Goal: Task Accomplishment & Management: Manage account settings

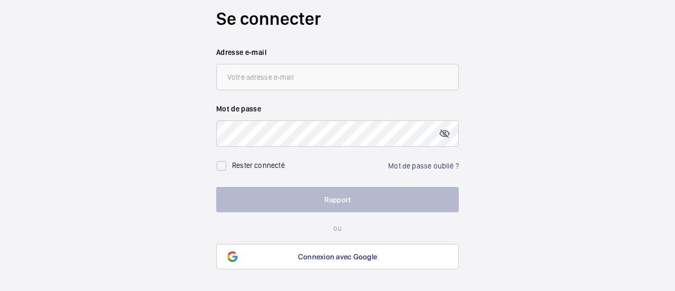
scroll to position [18, 0]
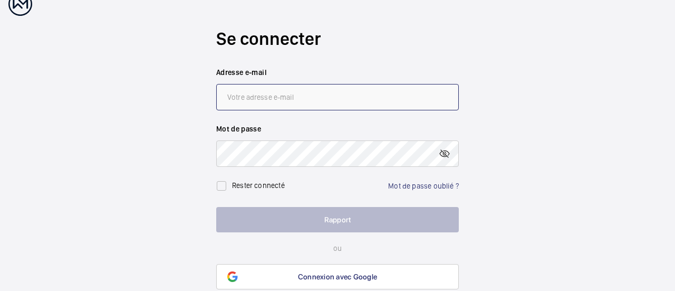
type input "[PERSON_NAME][EMAIL_ADDRESS][DOMAIN_NAME]"
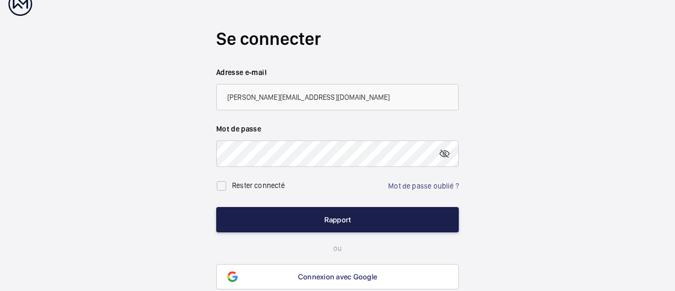
click at [351, 220] on button "Rapport" at bounding box center [337, 219] width 243 height 25
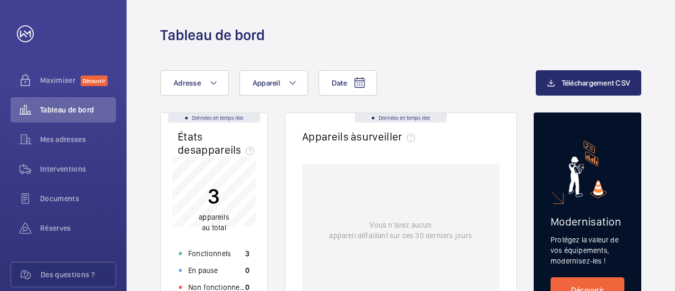
scroll to position [47, 0]
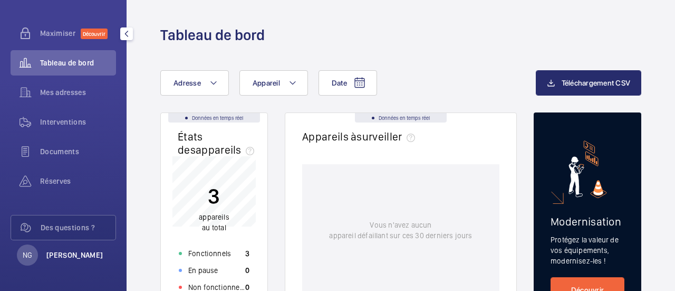
click at [68, 253] on font "[PERSON_NAME]" at bounding box center [74, 255] width 57 height 8
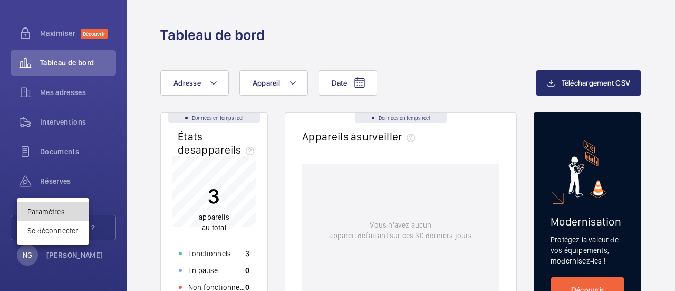
click at [55, 206] on span "Paramètres" at bounding box center [52, 211] width 51 height 11
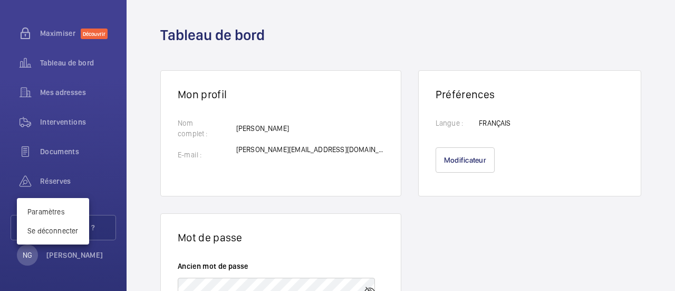
click at [65, 63] on div at bounding box center [337, 145] width 675 height 291
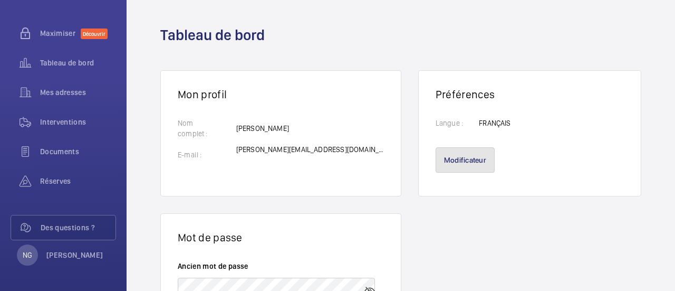
click at [459, 155] on button "Modificateur" at bounding box center [465, 159] width 59 height 25
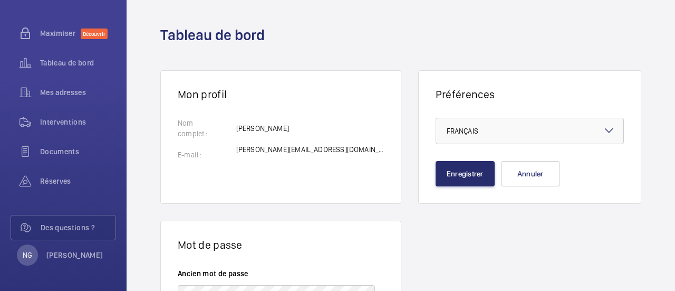
click at [70, 98] on div "Mes adresses" at bounding box center [63, 92] width 105 height 25
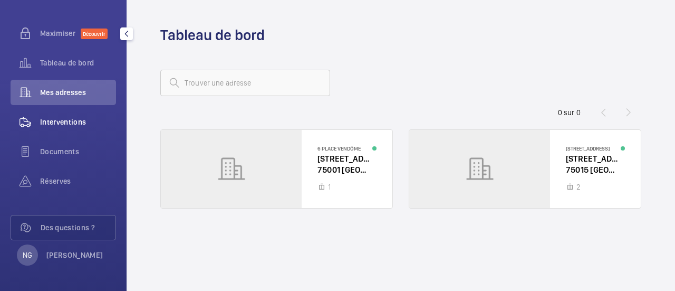
click at [55, 128] on div "Interventions" at bounding box center [63, 121] width 105 height 25
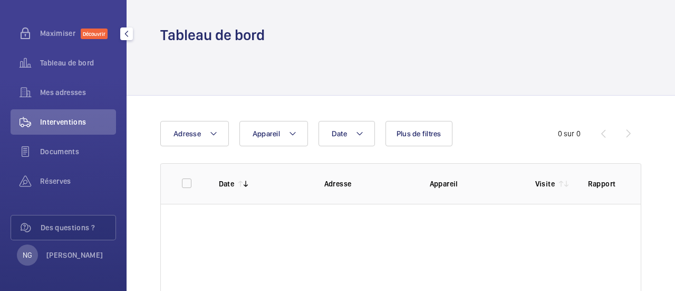
click at [53, 144] on div "Documents" at bounding box center [63, 151] width 105 height 25
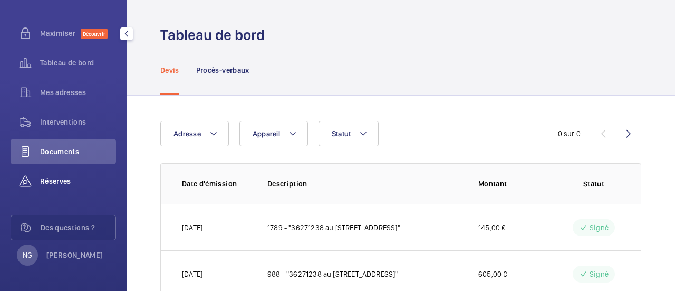
click at [47, 180] on font "Réserves" at bounding box center [55, 181] width 31 height 8
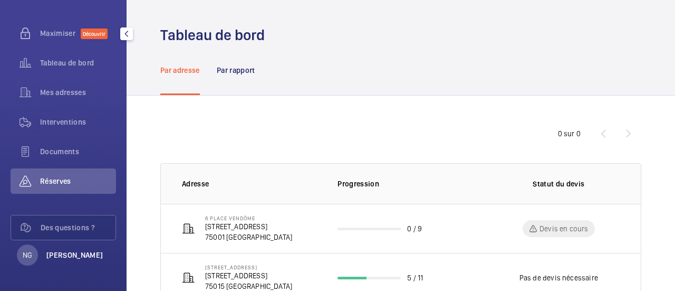
click at [48, 251] on font "[PERSON_NAME]" at bounding box center [74, 255] width 57 height 8
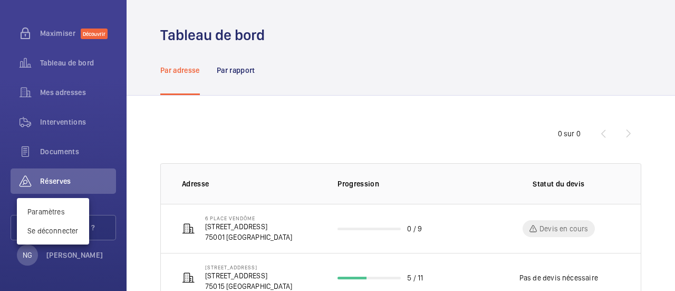
click at [69, 252] on div at bounding box center [337, 145] width 675 height 291
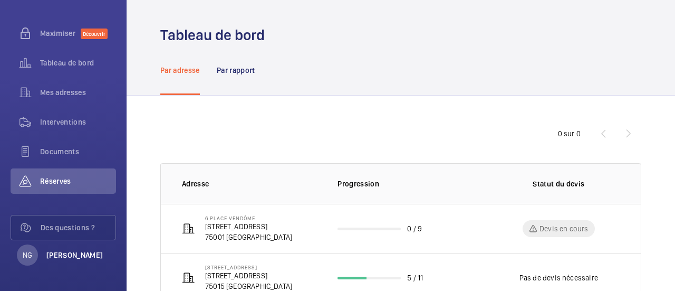
click at [64, 254] on font "[PERSON_NAME]" at bounding box center [74, 255] width 57 height 8
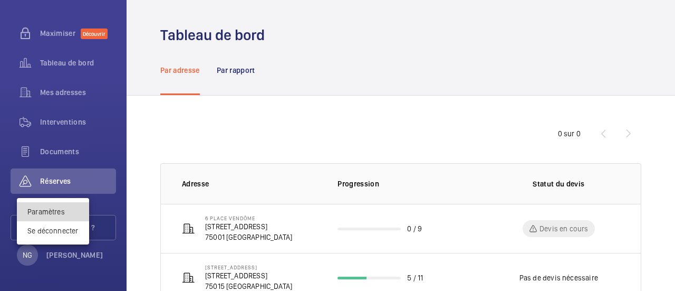
click at [50, 208] on font "Paramètres" at bounding box center [45, 211] width 37 height 8
